Goal: Browse casually

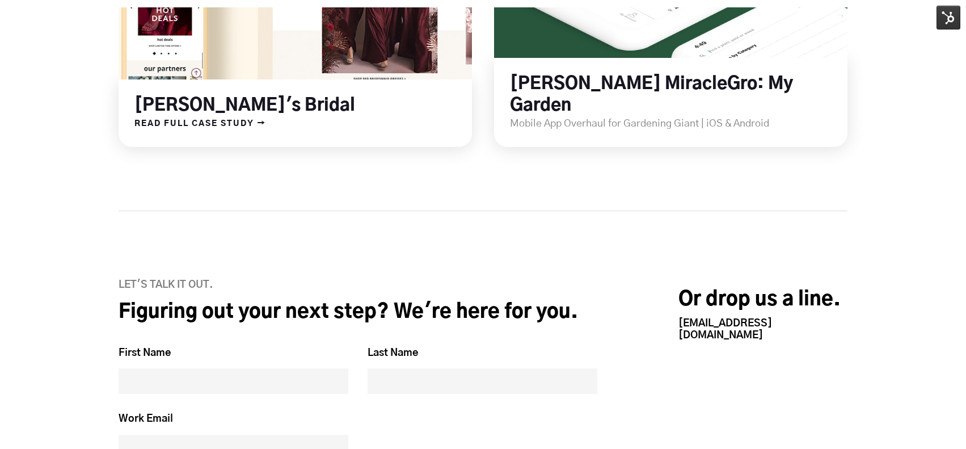
scroll to position [2012, 0]
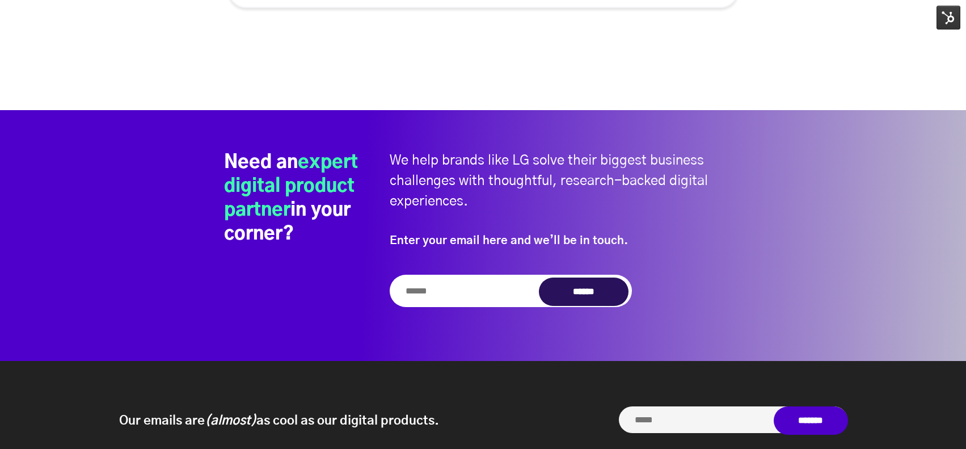
scroll to position [4984, 0]
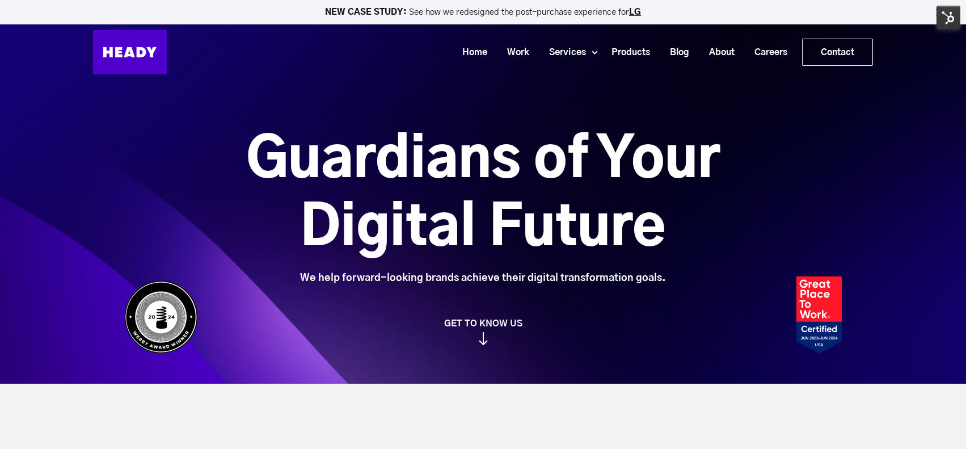
click at [341, 111] on div "Guardians of Your Digital Future We help forward-looking brands achieve their d…" at bounding box center [483, 191] width 966 height 383
